Goal: Task Accomplishment & Management: Use online tool/utility

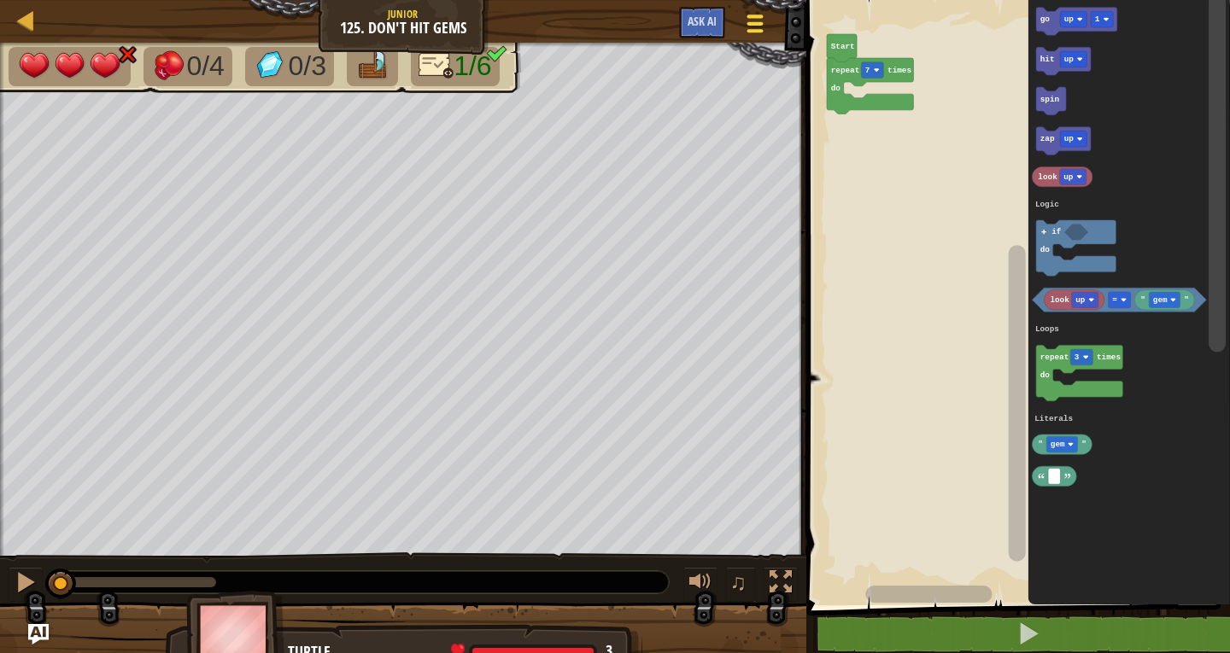
click at [752, 20] on div at bounding box center [754, 23] width 23 height 25
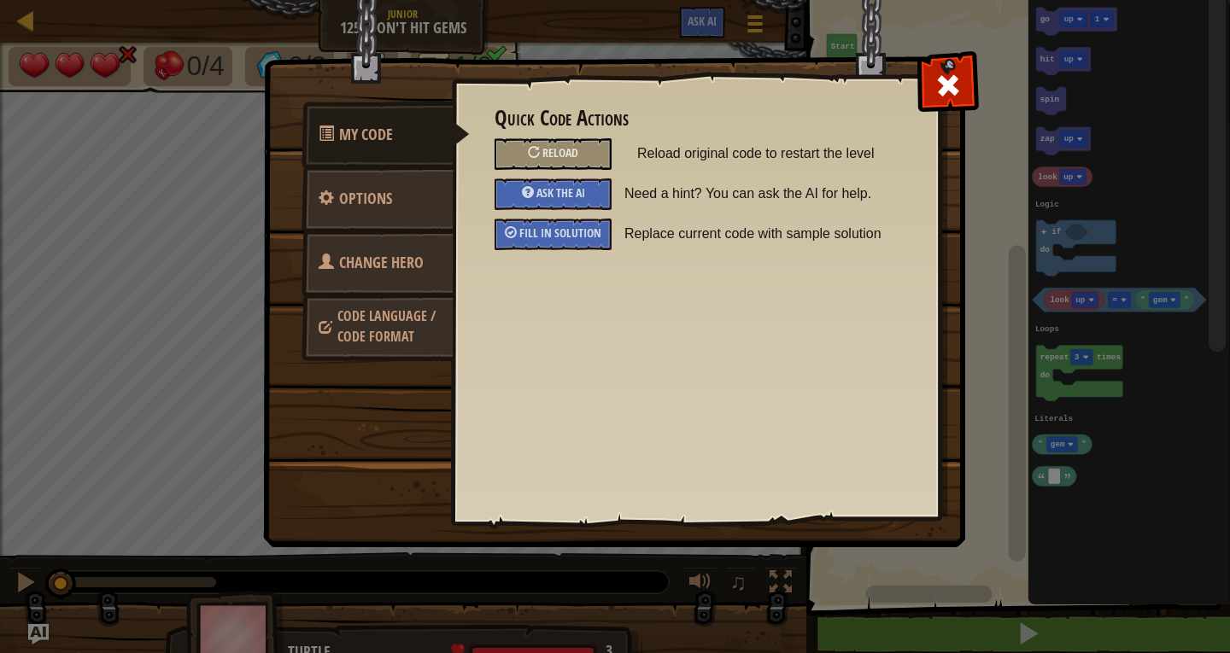
click at [625, 249] on div "Fill in solution Replace current code with sample solution" at bounding box center [696, 235] width 428 height 32
click at [604, 234] on div "Fill in solution" at bounding box center [553, 235] width 117 height 32
click at [940, 75] on span at bounding box center [947, 85] width 27 height 27
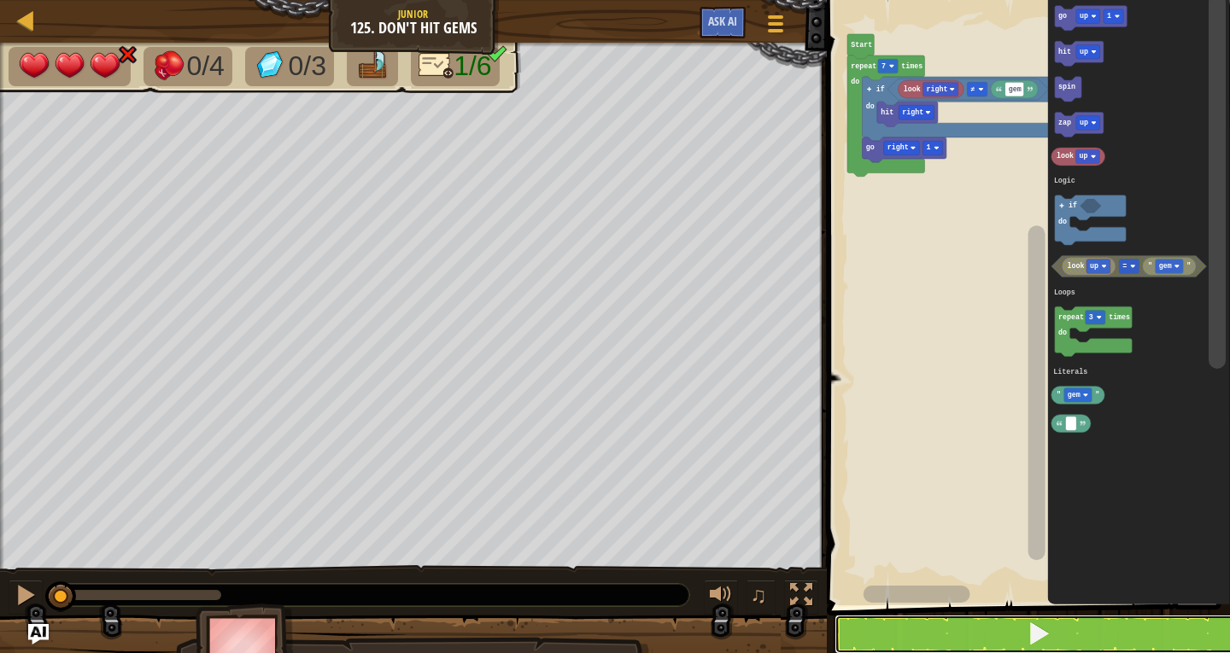
click at [925, 626] on button at bounding box center [1038, 634] width 408 height 39
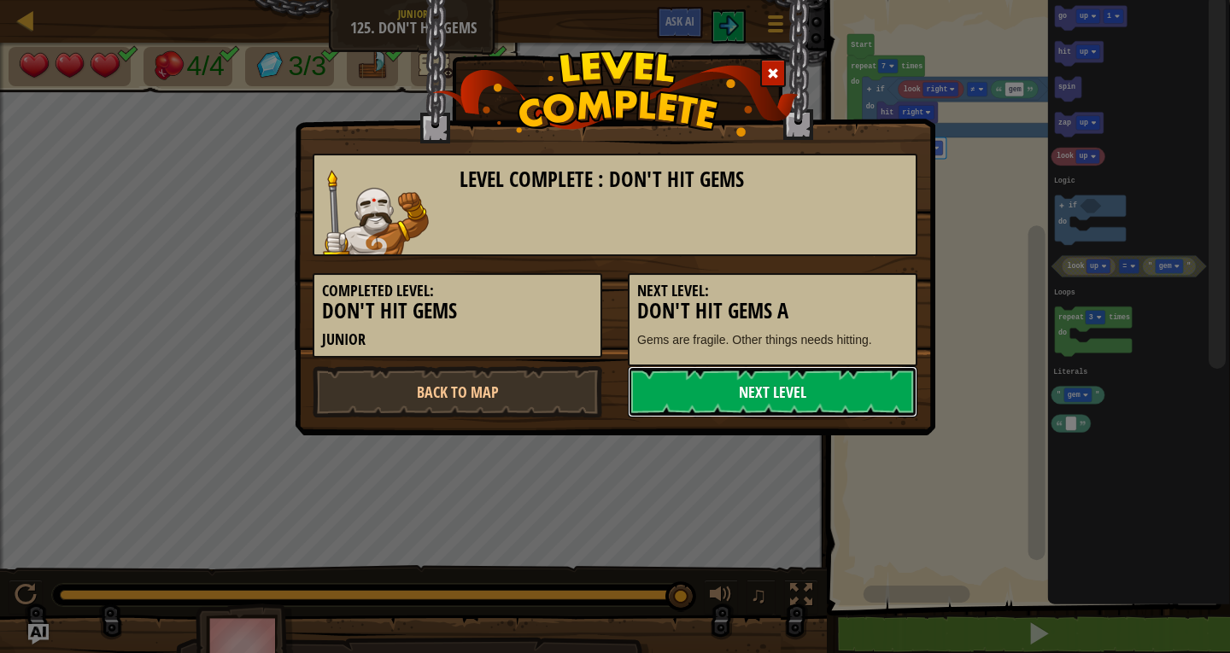
click at [796, 390] on link "Next Level" at bounding box center [773, 391] width 290 height 51
